Goal: Transaction & Acquisition: Purchase product/service

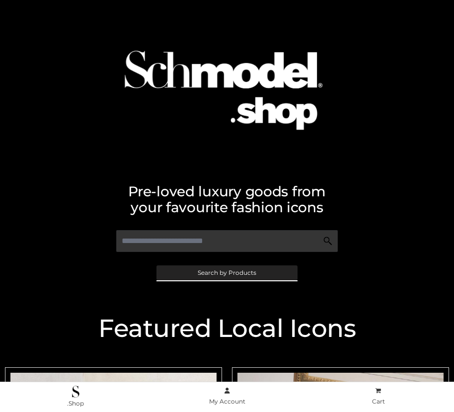
click at [226, 272] on span "Search by Products" at bounding box center [227, 273] width 59 height 6
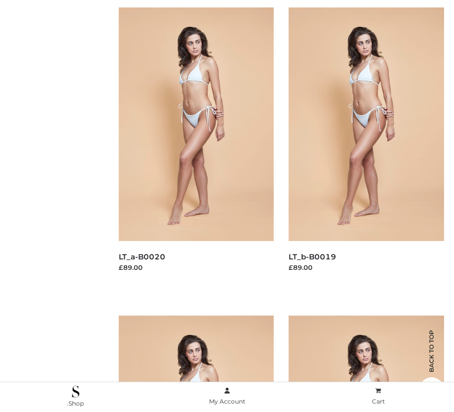
scroll to position [121, 0]
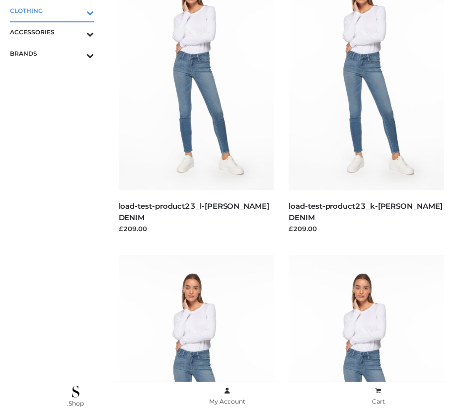
click at [76, 10] on icon "Toggle Submenu" at bounding box center [38, 12] width 111 height 11
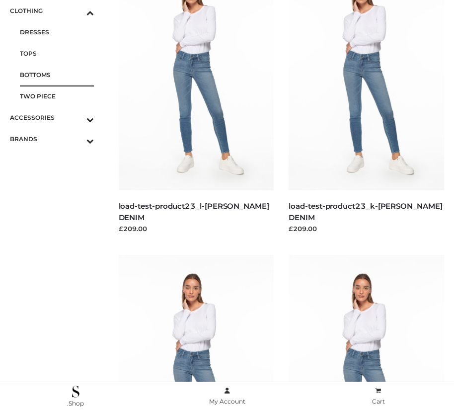
click at [57, 74] on span "BOTTOMS" at bounding box center [57, 74] width 74 height 11
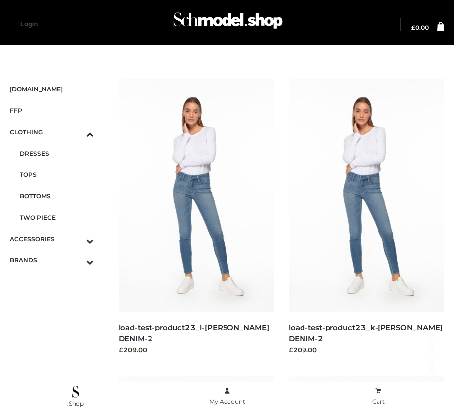
scroll to position [1432, 0]
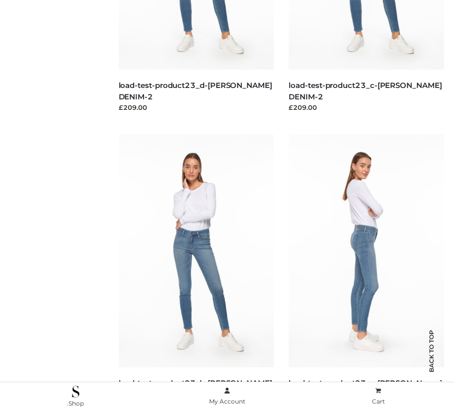
click at [366, 273] on img at bounding box center [366, 250] width 155 height 233
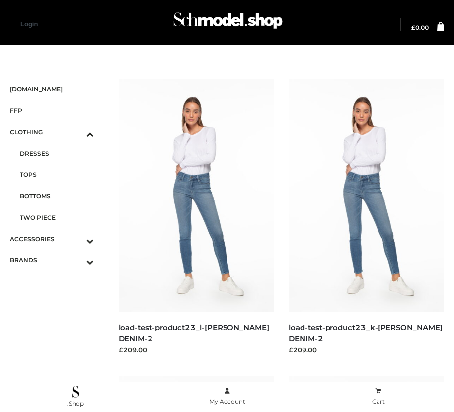
scroll to position [837, 0]
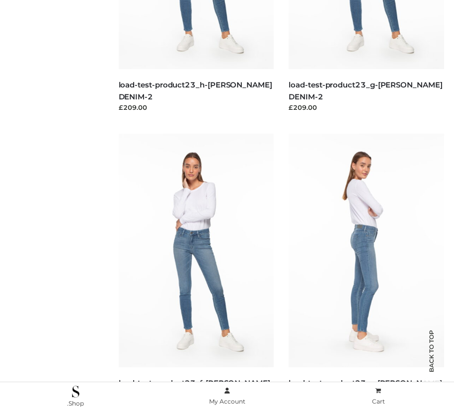
click at [366, 272] on img at bounding box center [366, 250] width 155 height 233
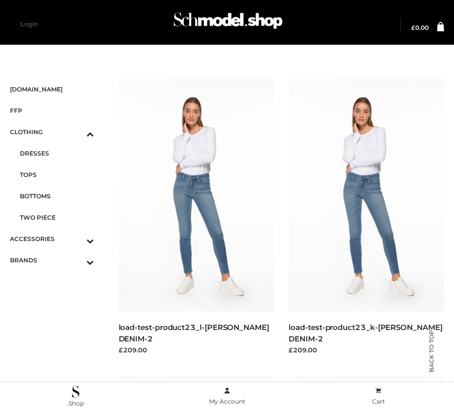
scroll to position [539, 0]
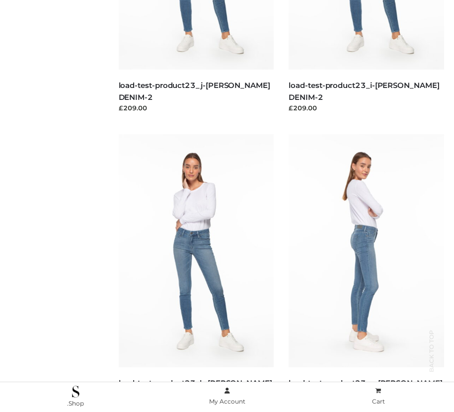
click at [366, 273] on img at bounding box center [366, 250] width 155 height 233
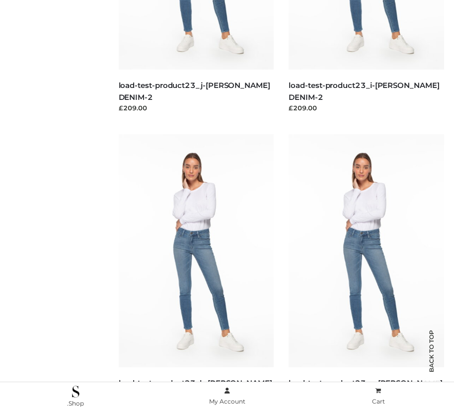
scroll to position [1135, 0]
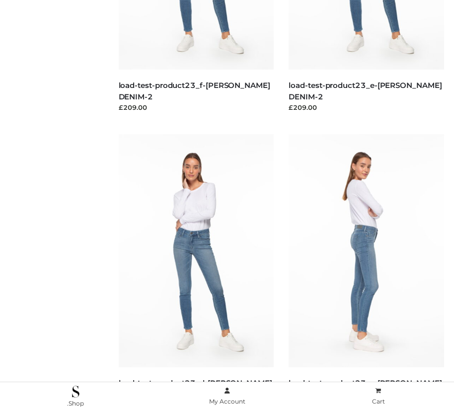
click at [366, 273] on img at bounding box center [366, 250] width 155 height 233
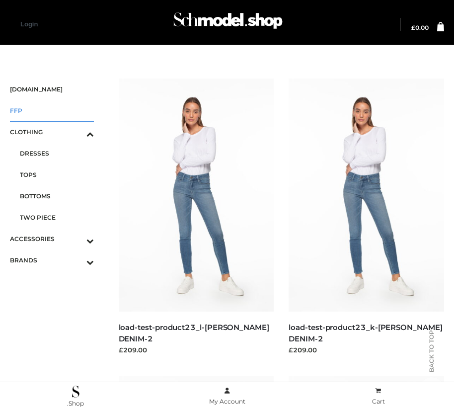
click at [52, 110] on span "FFP" at bounding box center [52, 110] width 84 height 11
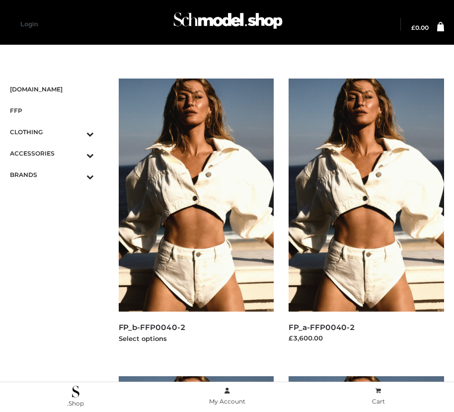
click at [196, 217] on img at bounding box center [196, 194] width 155 height 233
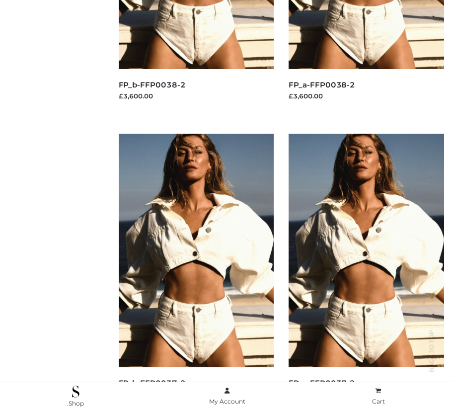
click at [196, 272] on img at bounding box center [196, 250] width 155 height 233
